Goal: Transaction & Acquisition: Purchase product/service

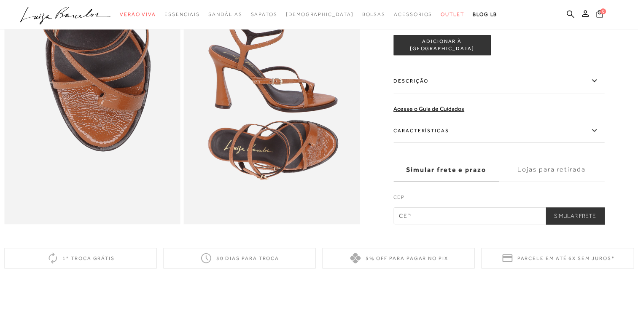
scroll to position [534, 0]
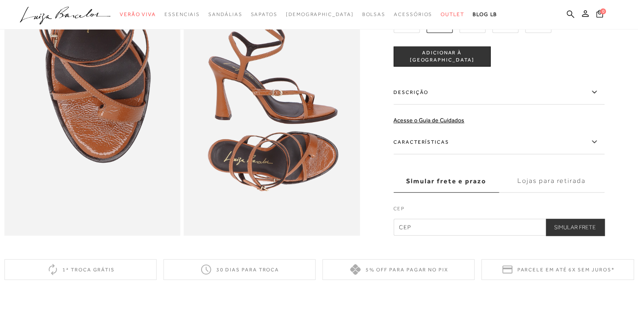
click at [595, 97] on icon at bounding box center [594, 92] width 10 height 11
click at [0, 0] on input "Descrição" at bounding box center [0, 0] width 0 height 0
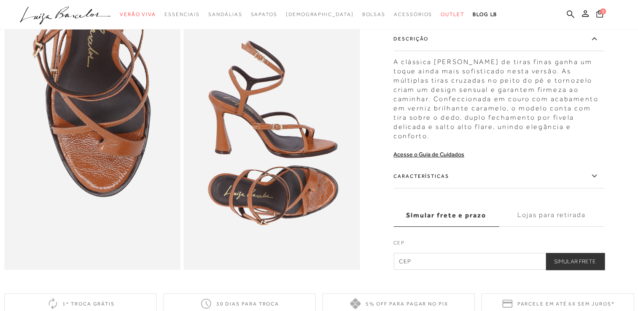
scroll to position [510, 0]
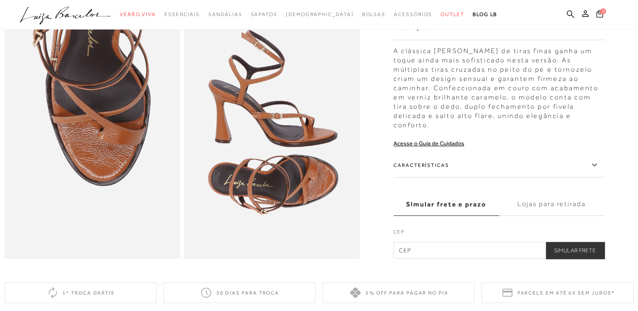
click at [594, 171] on label "Características" at bounding box center [499, 165] width 211 height 24
click at [0, 0] on input "Características" at bounding box center [0, 0] width 0 height 0
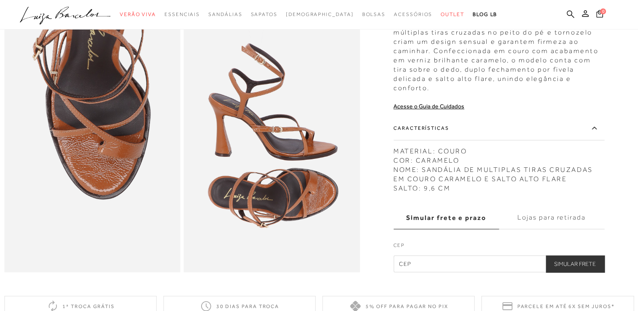
scroll to position [0, 0]
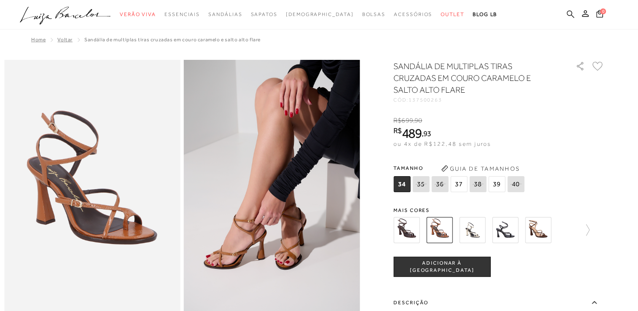
click at [568, 16] on icon at bounding box center [571, 14] width 8 height 8
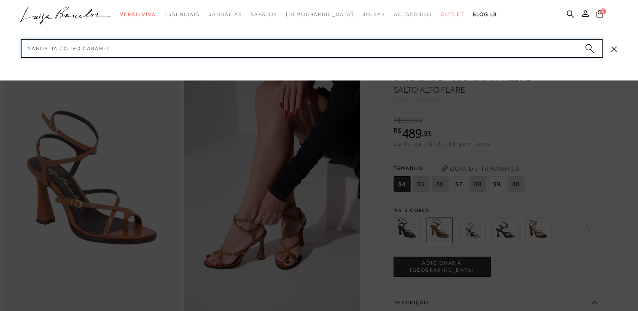
type input "sandalia couro caramelo"
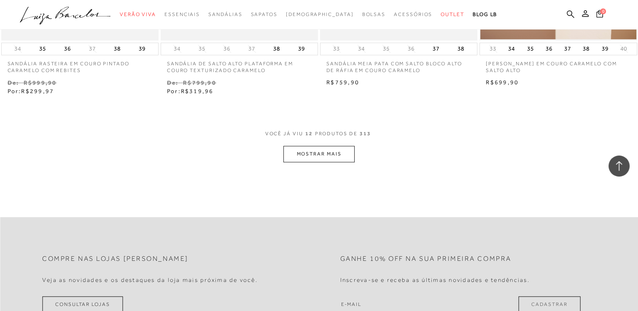
scroll to position [842, 0]
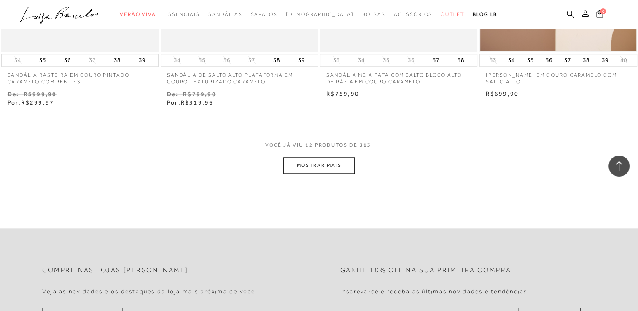
click at [310, 162] on button "MOSTRAR MAIS" at bounding box center [318, 165] width 71 height 16
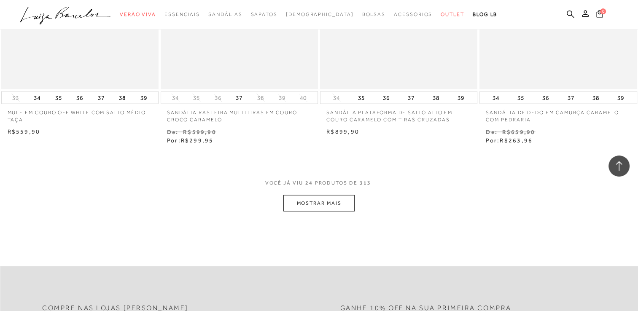
scroll to position [1719, 0]
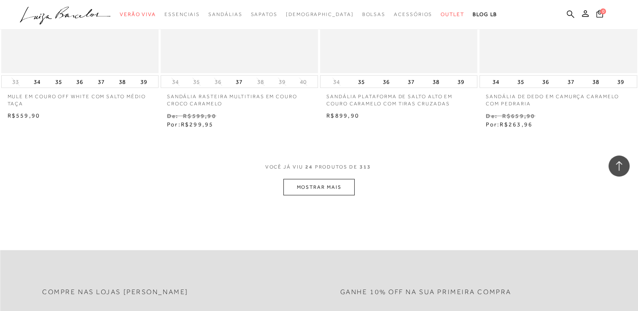
click at [325, 185] on button "MOSTRAR MAIS" at bounding box center [318, 187] width 71 height 16
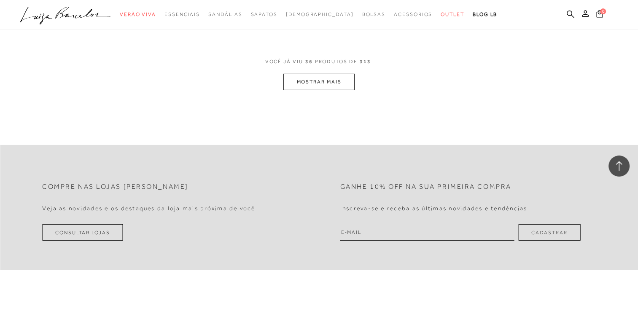
scroll to position [2726, 0]
